Goal: Find contact information: Find contact information

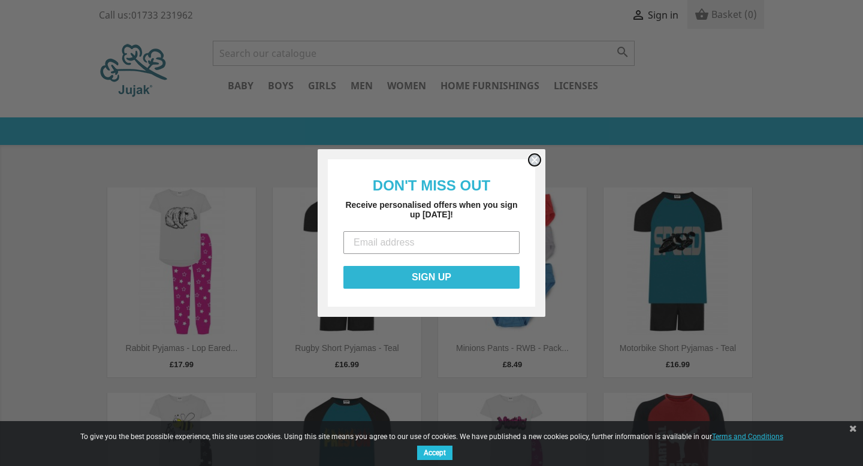
click at [536, 159] on circle "Close dialog" at bounding box center [534, 160] width 11 height 11
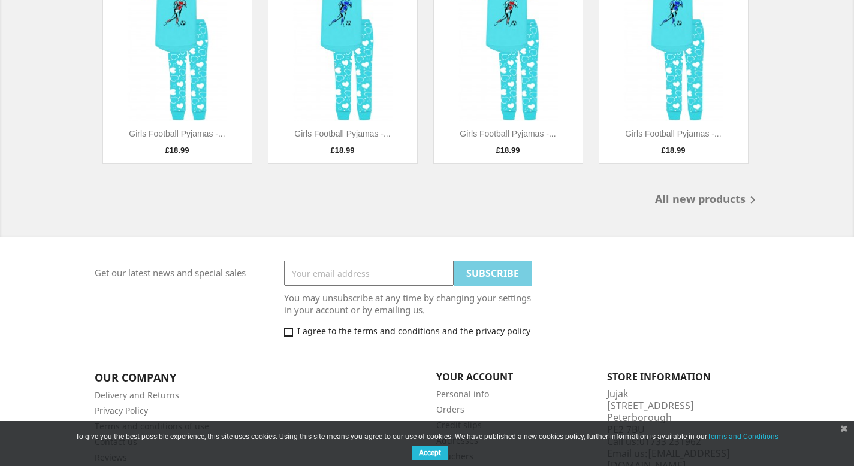
scroll to position [958, 0]
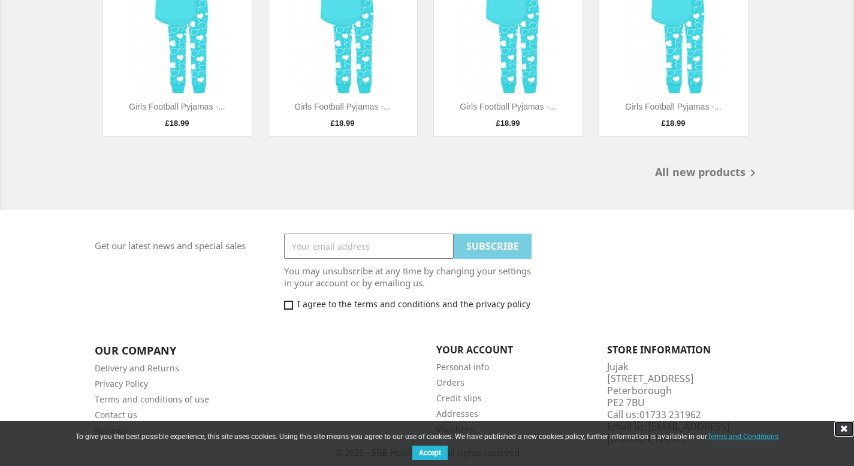
click at [840, 429] on link at bounding box center [844, 429] width 20 height 16
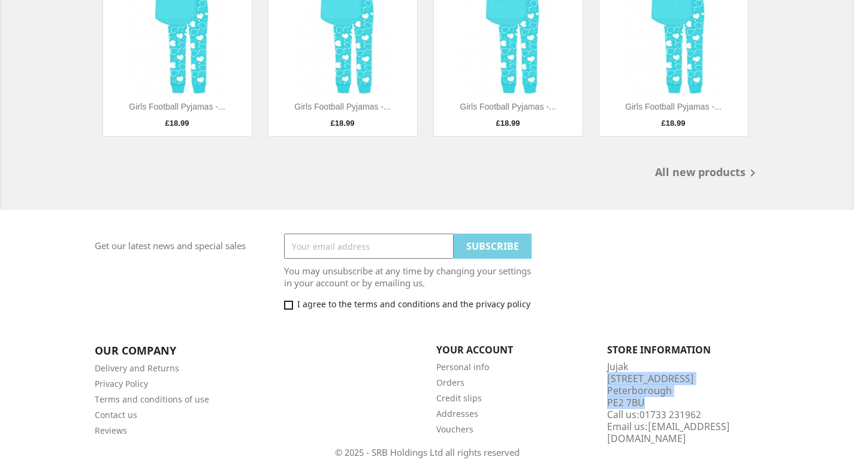
drag, startPoint x: 652, startPoint y: 403, endPoint x: 609, endPoint y: 381, distance: 48.8
click at [609, 381] on div "Store information Jujak [STREET_ADDRESS] Call us: [PHONE_NUMBER] Email us: [EMA…" at bounding box center [683, 394] width 153 height 99
copy div "[STREET_ADDRESS]"
drag, startPoint x: 644, startPoint y: 416, endPoint x: 681, endPoint y: 416, distance: 37.8
click at [681, 416] on span "01733 231962" at bounding box center [670, 414] width 62 height 13
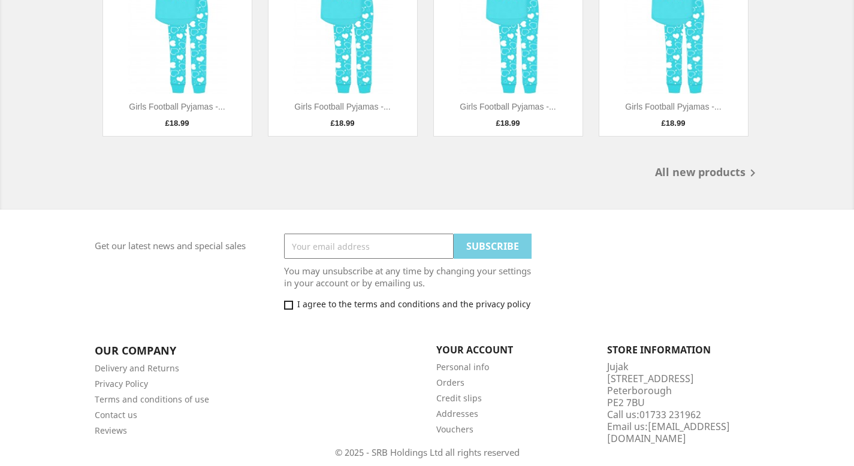
drag, startPoint x: 644, startPoint y: 415, endPoint x: 685, endPoint y: 413, distance: 41.4
click at [685, 413] on span "01733 231962" at bounding box center [670, 414] width 62 height 13
drag, startPoint x: 702, startPoint y: 415, endPoint x: 641, endPoint y: 417, distance: 60.6
click at [641, 417] on span "01733 231962" at bounding box center [670, 414] width 62 height 13
copy span "01733 231962"
